Goal: Check status: Check status

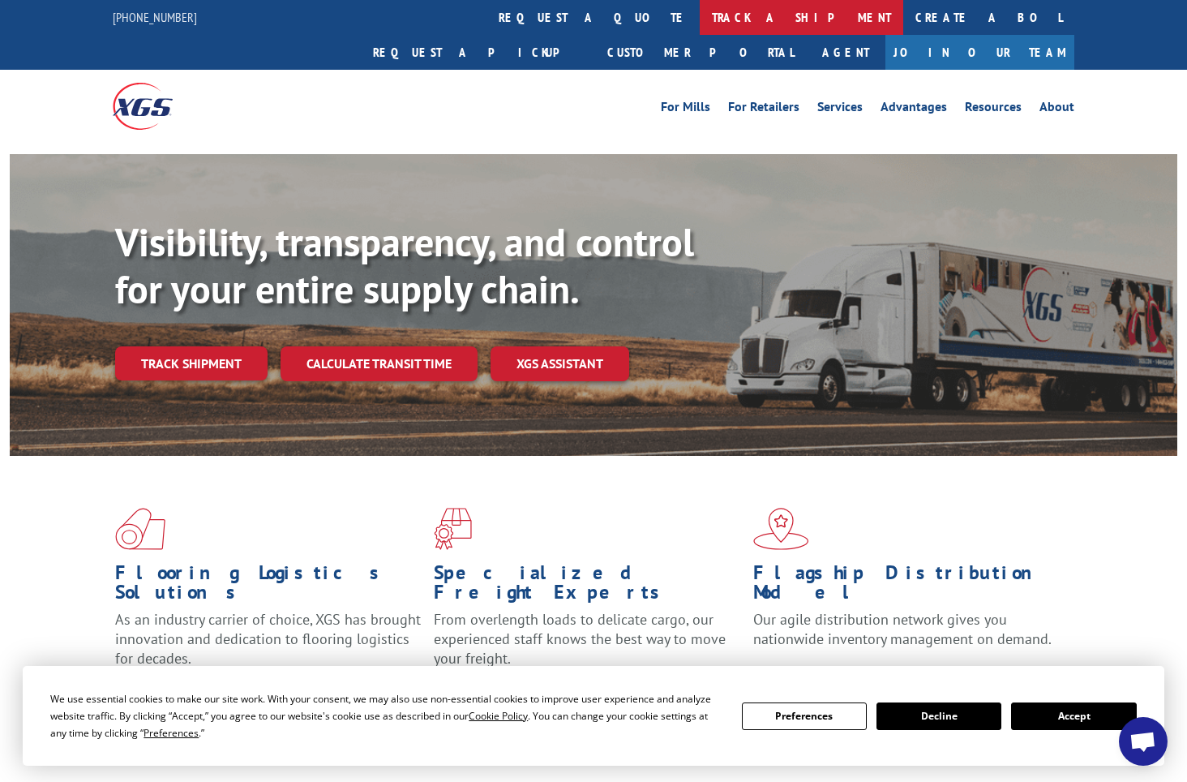
click at [700, 16] on link "track a shipment" at bounding box center [802, 17] width 204 height 35
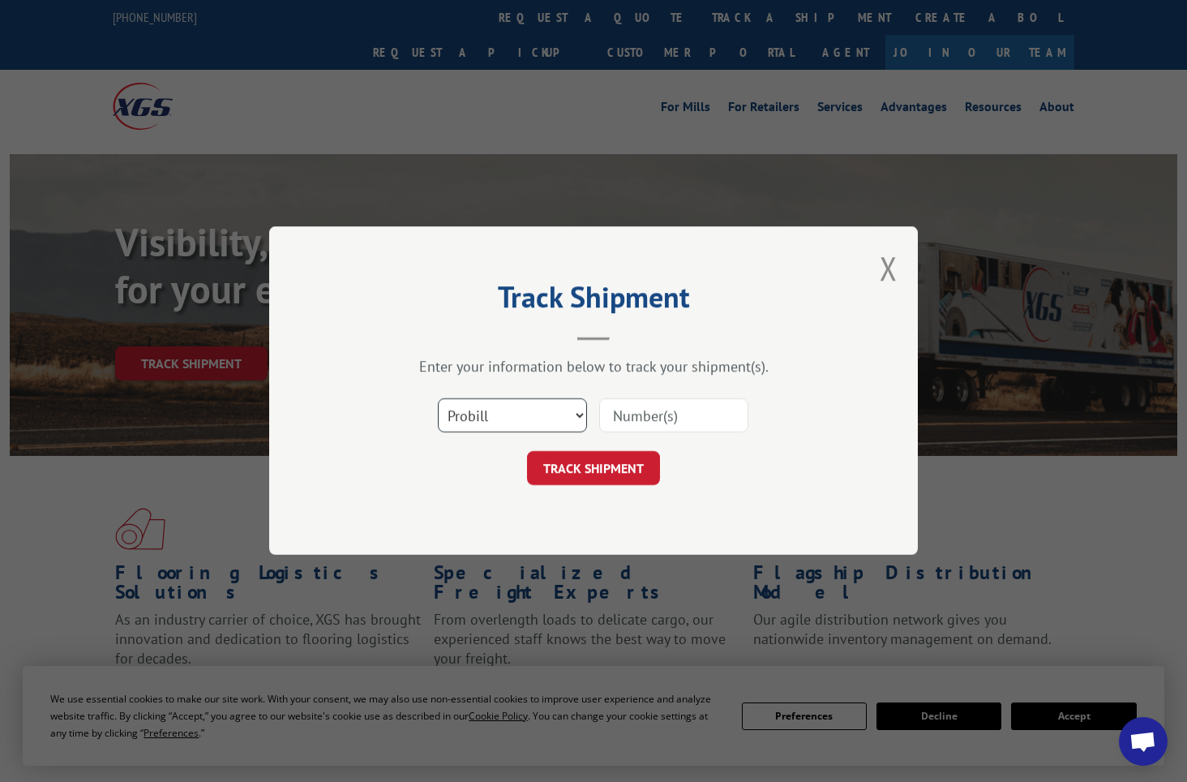
click at [533, 415] on select "Select category... Probill BOL PO" at bounding box center [512, 416] width 149 height 34
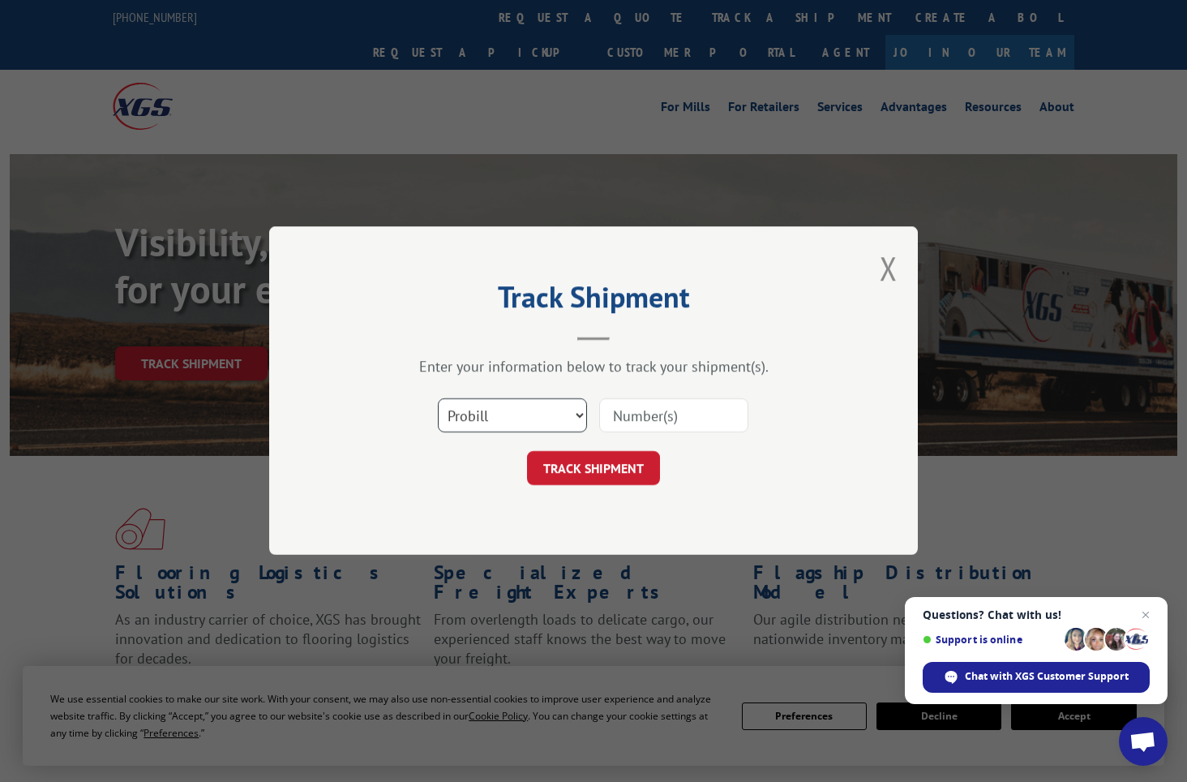
select select "po"
click at [438, 399] on select "Select category... Probill BOL PO" at bounding box center [512, 416] width 149 height 34
click at [650, 410] on input at bounding box center [673, 416] width 149 height 34
paste input "02510406"
type input "02510406"
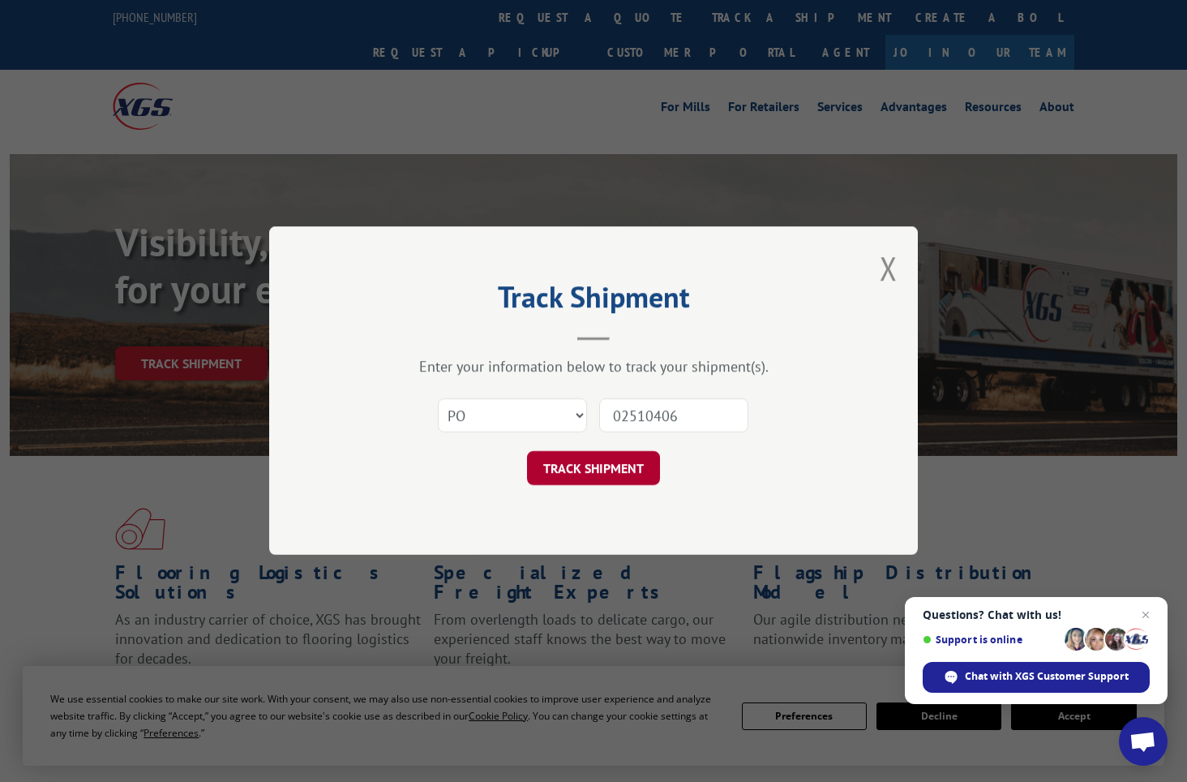
click at [568, 469] on button "TRACK SHIPMENT" at bounding box center [593, 469] width 133 height 34
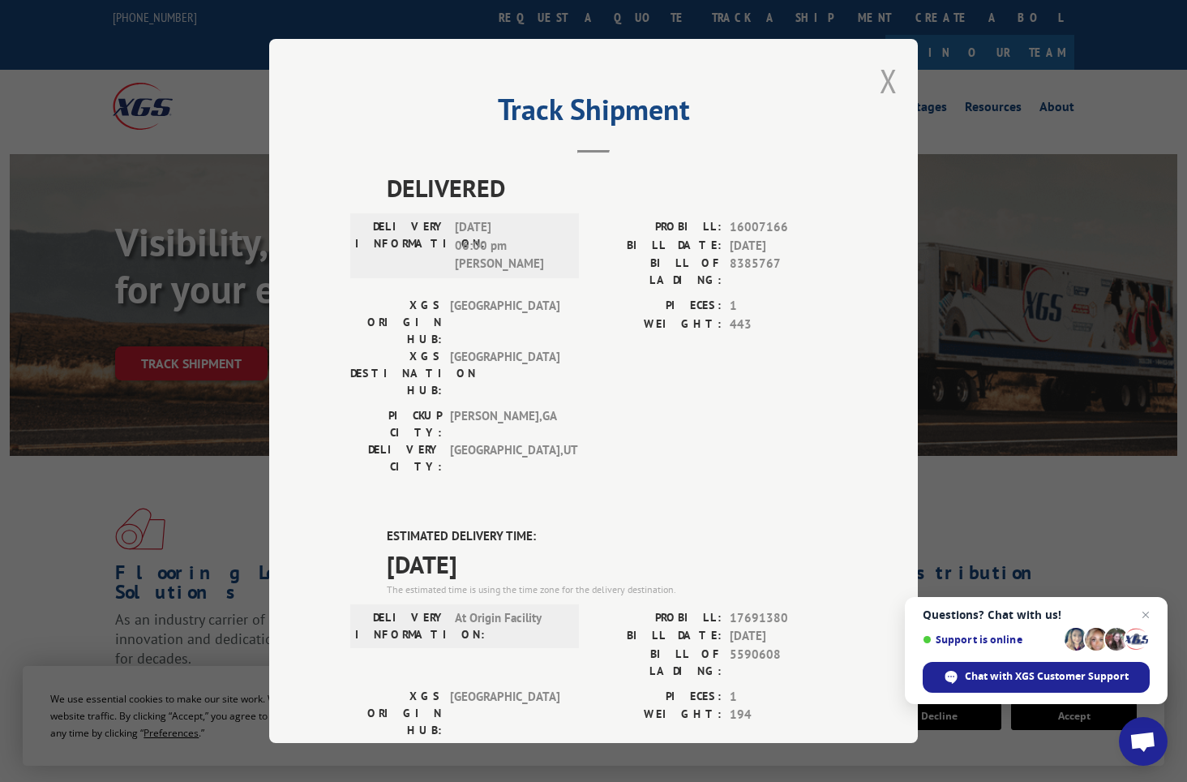
click at [880, 84] on button "Close modal" at bounding box center [889, 80] width 18 height 43
